Goal: Find specific page/section: Find specific page/section

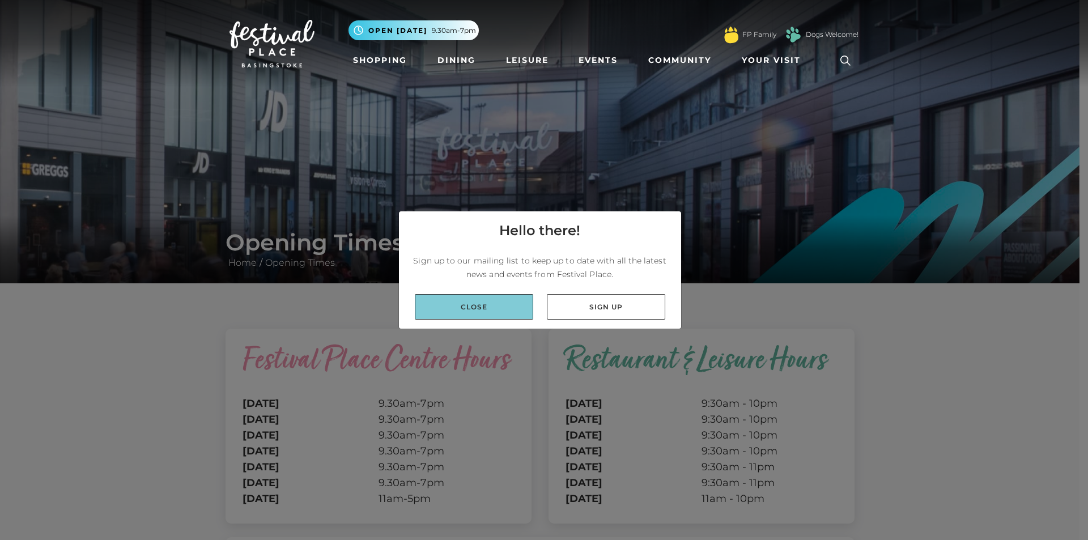
click at [509, 308] on link "Close" at bounding box center [474, 307] width 118 height 26
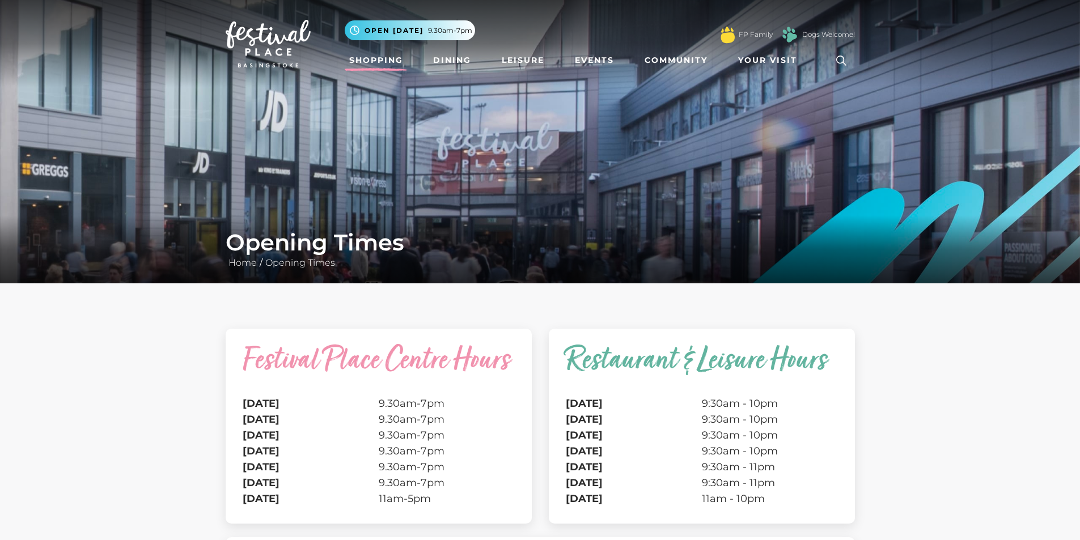
click at [392, 56] on link "Shopping" at bounding box center [376, 60] width 63 height 21
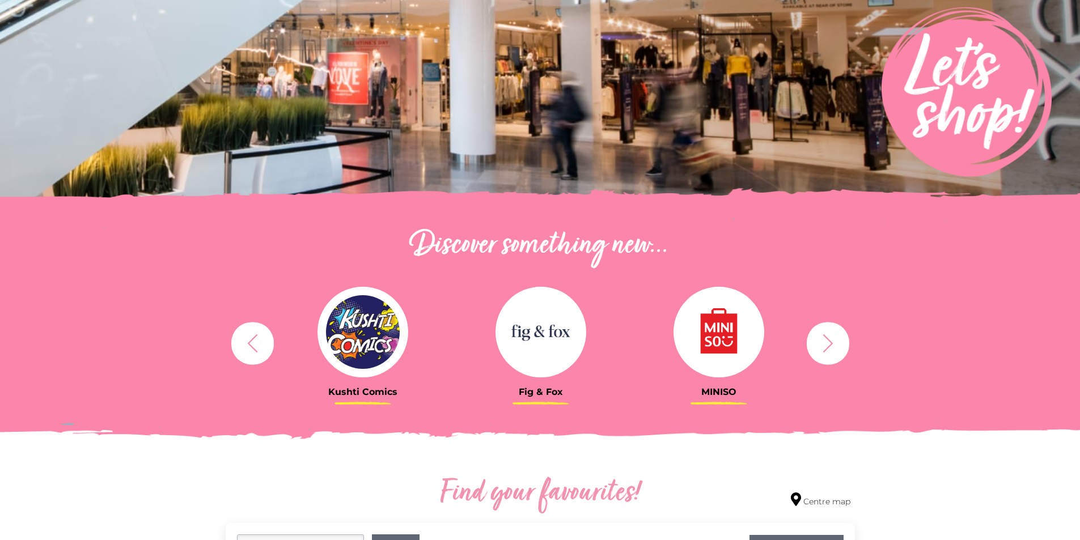
scroll to position [397, 0]
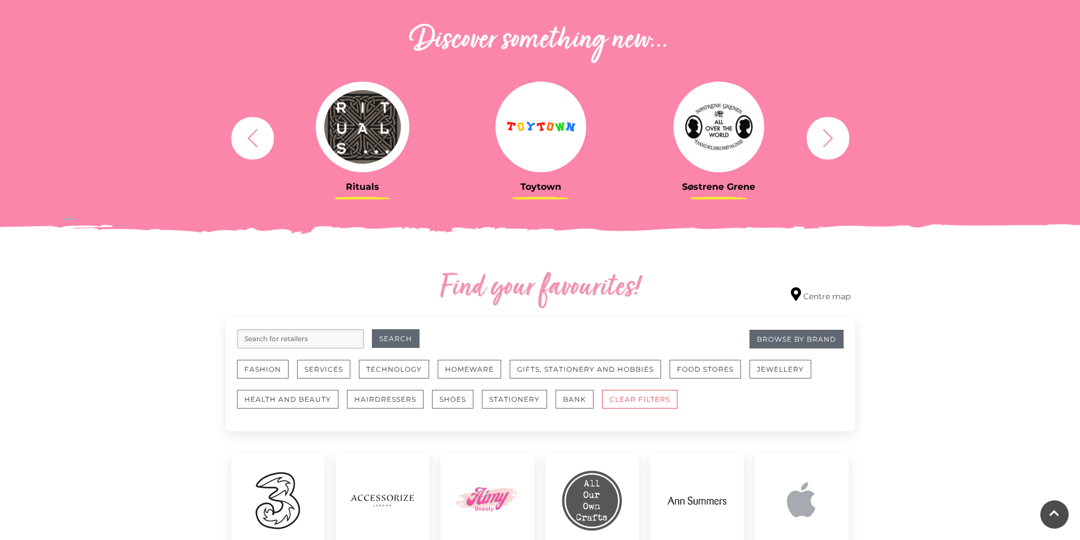
click at [834, 126] on button "button" at bounding box center [827, 138] width 43 height 43
click at [834, 127] on button "button" at bounding box center [827, 138] width 43 height 43
click at [836, 135] on icon "button" at bounding box center [827, 138] width 21 height 21
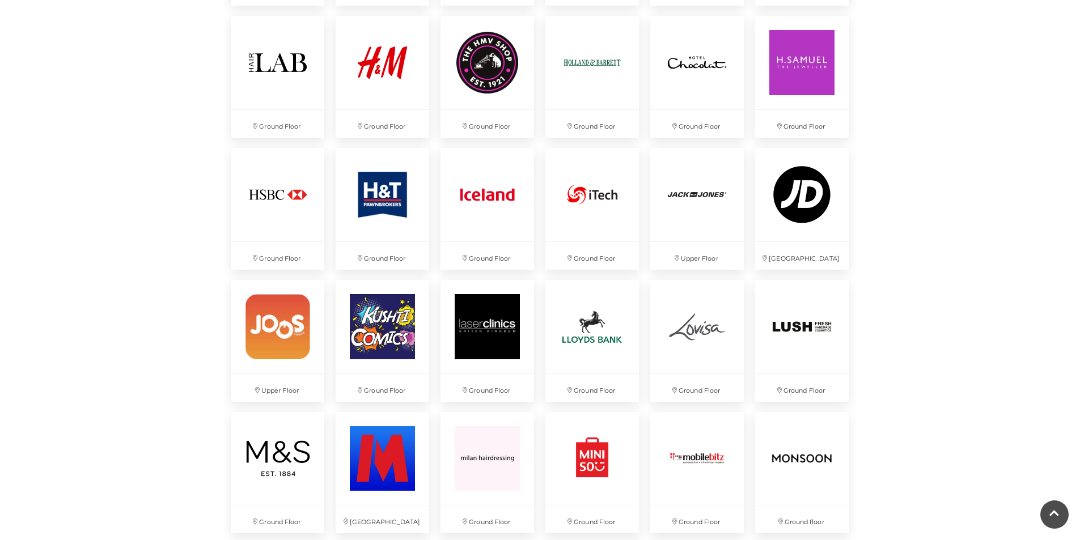
scroll to position [1814, 0]
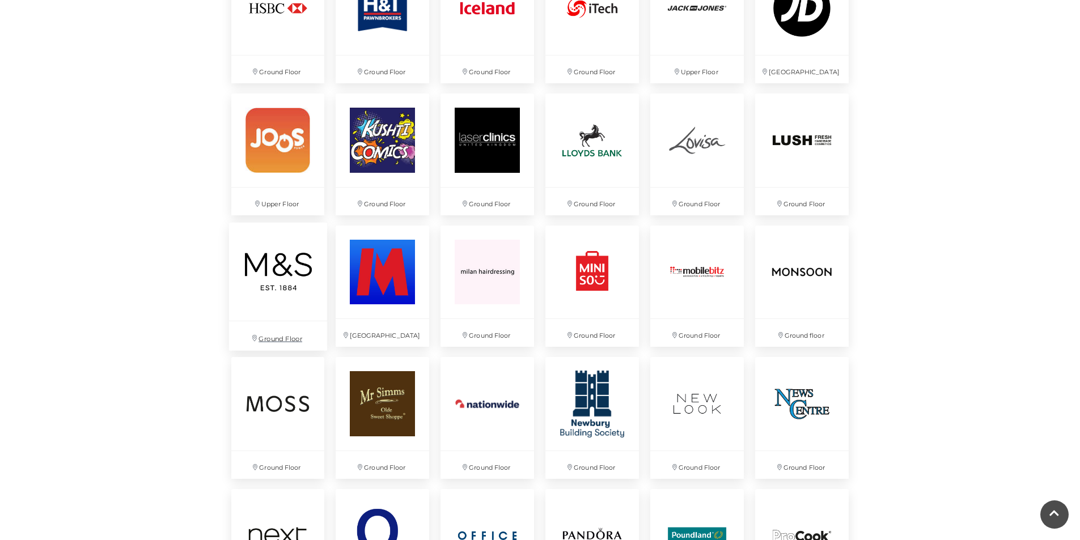
click at [296, 285] on img at bounding box center [277, 271] width 98 height 98
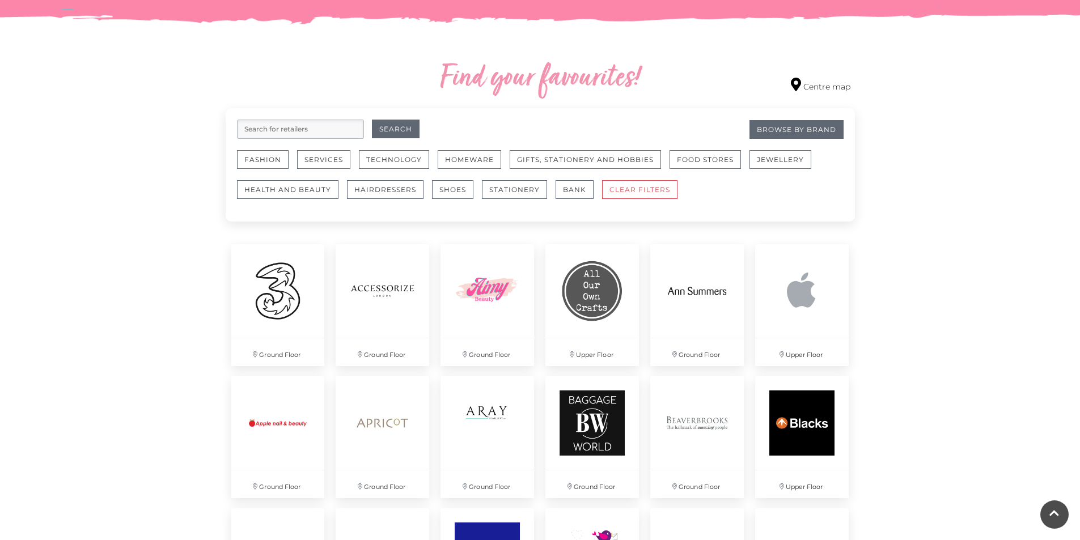
scroll to position [453, 0]
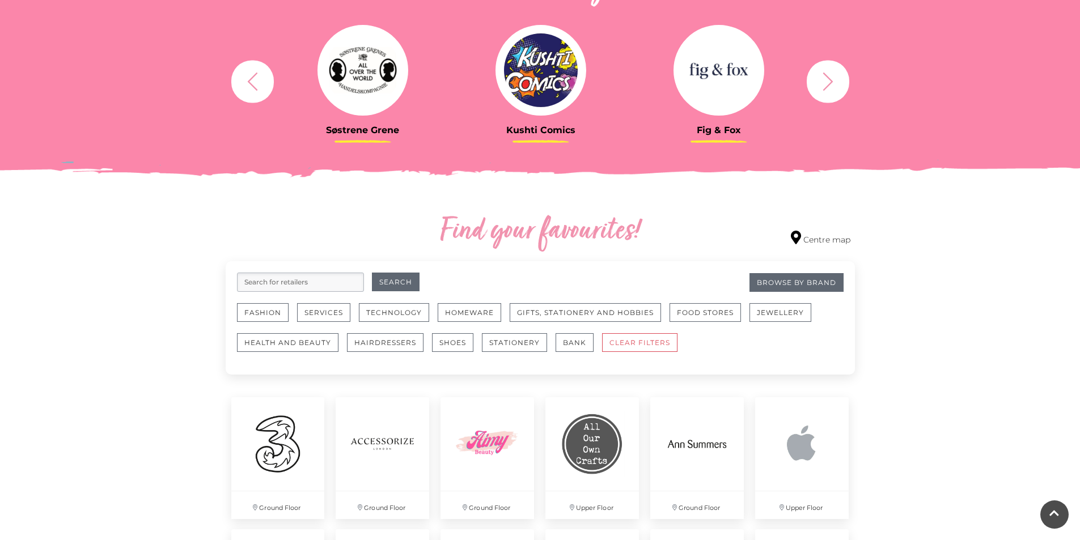
click at [283, 280] on input "search" at bounding box center [300, 282] width 127 height 19
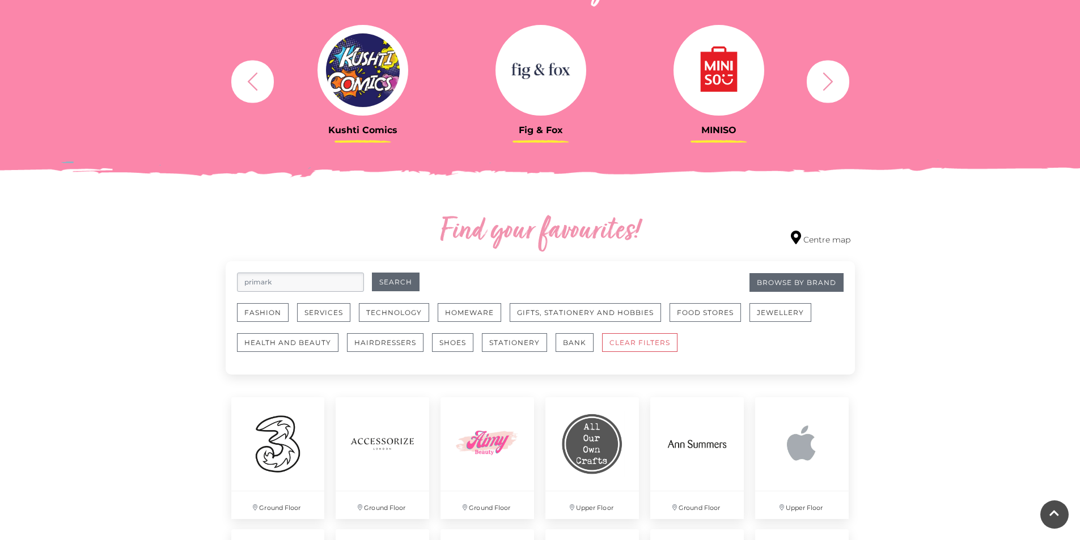
type input "primark"
click at [372, 273] on button "Search" at bounding box center [396, 282] width 48 height 19
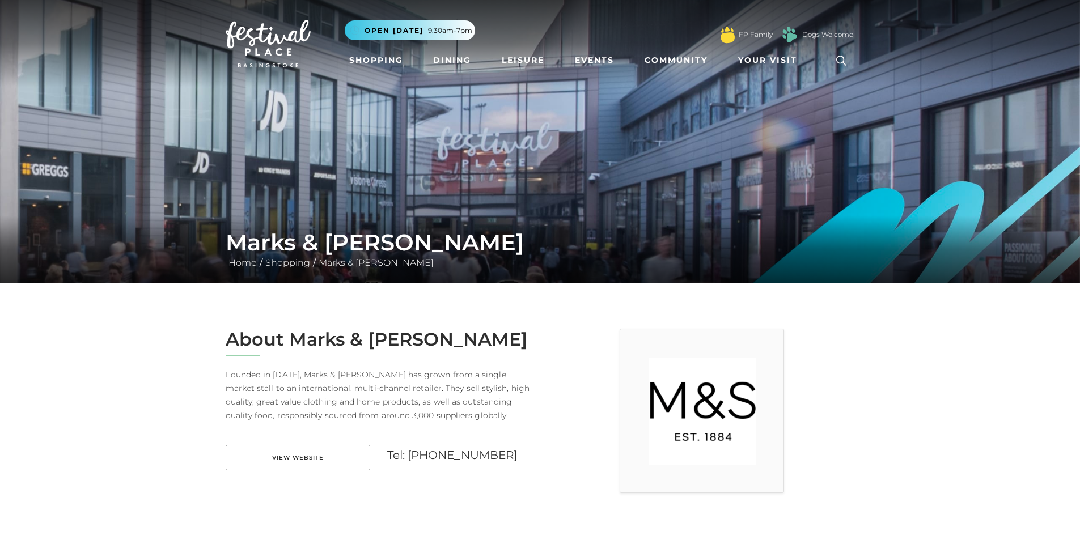
scroll to position [283, 0]
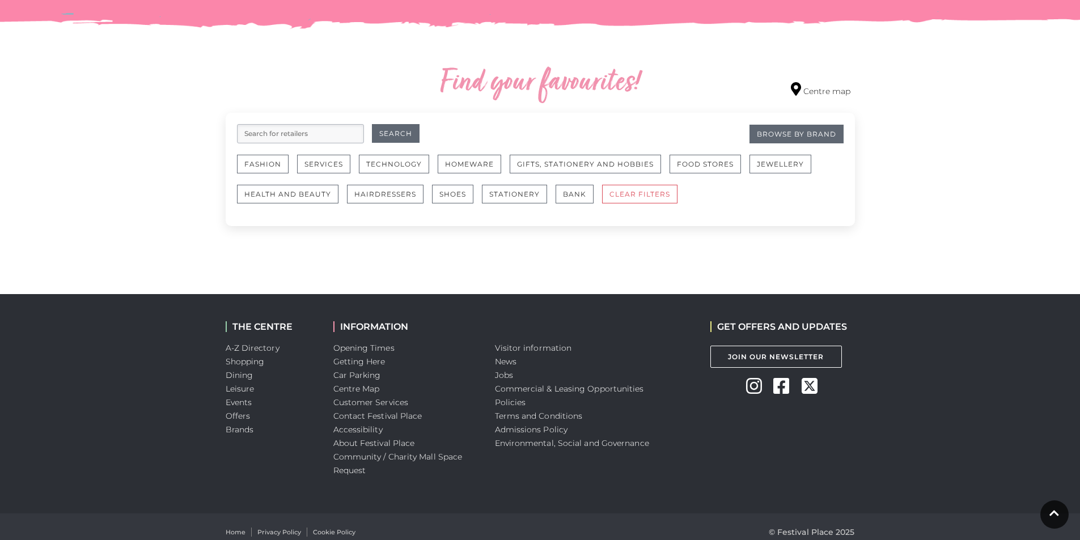
scroll to position [612, 0]
